Goal: Information Seeking & Learning: Find contact information

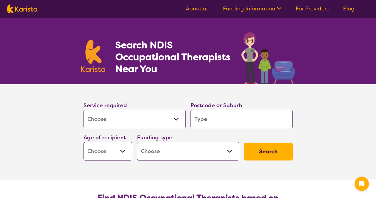
select select "[MEDICAL_DATA]"
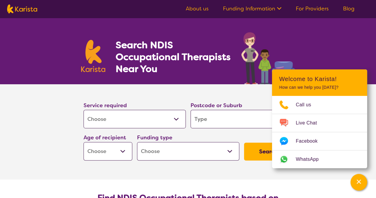
click at [107, 147] on select "Early Childhood - 0 to 9 Child - 10 to 11 Adolescent - 12 to 17 Adult - 18 to 6…" at bounding box center [108, 151] width 49 height 18
select select "AD"
click at [84, 142] on select "Early Childhood - 0 to 9 Child - 10 to 11 Adolescent - 12 to 17 Adult - 18 to 6…" at bounding box center [108, 151] width 49 height 18
select select "AD"
click at [215, 126] on input "search" at bounding box center [242, 119] width 102 height 18
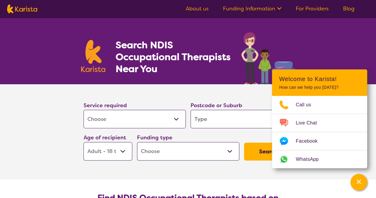
type input "3"
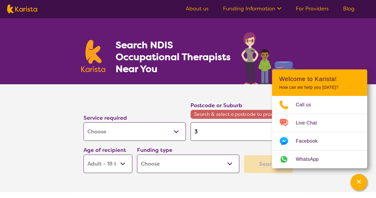
type input "32"
type input "322"
type input "3223"
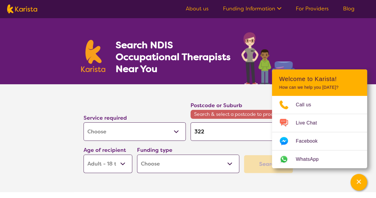
type input "3223"
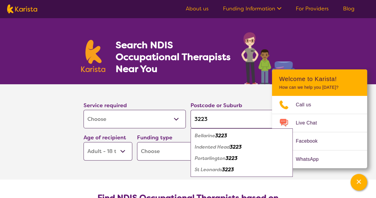
type input "3223"
click at [217, 144] on em "Indented Head" at bounding box center [212, 147] width 35 height 6
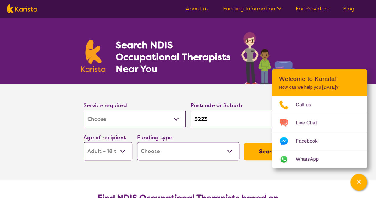
drag, startPoint x: 217, startPoint y: 144, endPoint x: 222, endPoint y: 175, distance: 31.7
click at [222, 175] on section "Service required Allied Health Assistant Assessment ([MEDICAL_DATA] or [MEDICAL…" at bounding box center [188, 131] width 238 height 95
select select "NDIS"
click at [137, 142] on select "Home Care Package (HCP) National Disability Insurance Scheme (NDIS) I don't know" at bounding box center [188, 151] width 102 height 18
select select "NDIS"
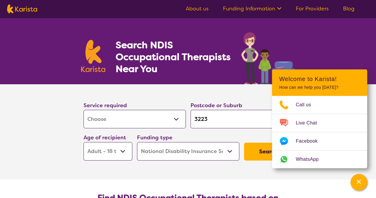
click at [258, 150] on button "Search" at bounding box center [268, 151] width 49 height 18
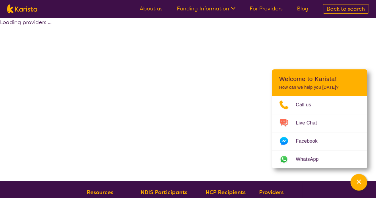
select select "by_score"
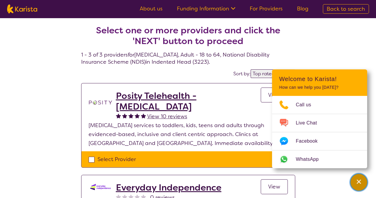
click at [360, 181] on icon "Channel Menu" at bounding box center [359, 181] width 4 height 4
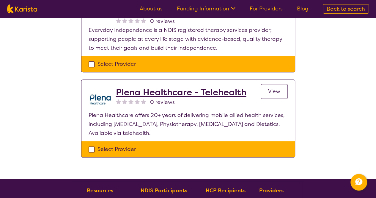
scroll to position [187, 0]
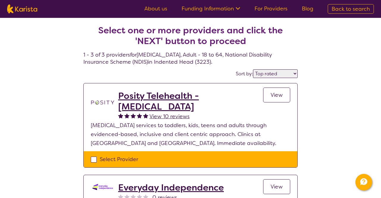
select select "[MEDICAL_DATA]"
select select "AD"
select select "NDIS"
select select "[MEDICAL_DATA]"
select select "AD"
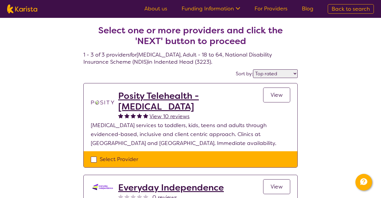
select select "NDIS"
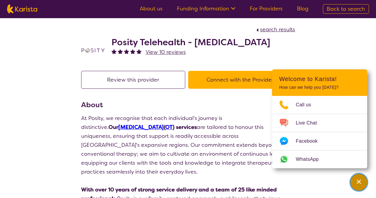
click at [359, 182] on icon "Channel Menu" at bounding box center [359, 181] width 6 height 6
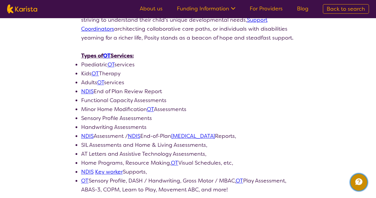
scroll to position [297, 0]
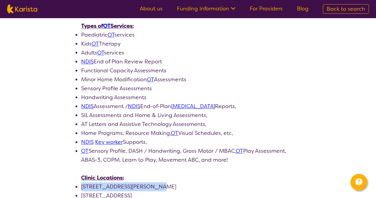
drag, startPoint x: 152, startPoint y: 178, endPoint x: 81, endPoint y: 176, distance: 70.8
click at [81, 182] on li "88 South Parade, Blackburn VIC 3130" at bounding box center [188, 186] width 214 height 9
copy li "88 South Parade, Blackburn"
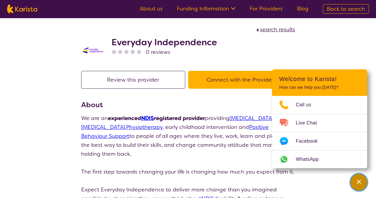
click at [354, 179] on div "Channel Menu" at bounding box center [359, 181] width 12 height 13
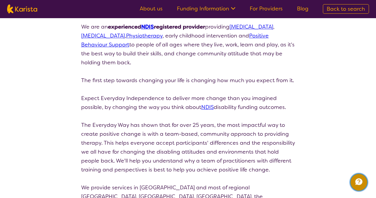
scroll to position [119, 0]
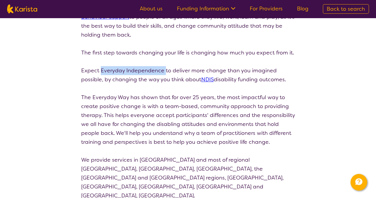
drag, startPoint x: 164, startPoint y: 69, endPoint x: 102, endPoint y: 70, distance: 62.4
click at [102, 70] on p "Expect Everyday Independence to deliver more change than you imagined possible,…" at bounding box center [188, 75] width 214 height 18
copy p "Everyday Independence"
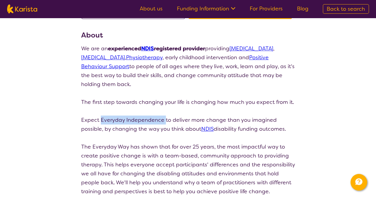
scroll to position [0, 0]
